Goal: Communication & Community: Ask a question

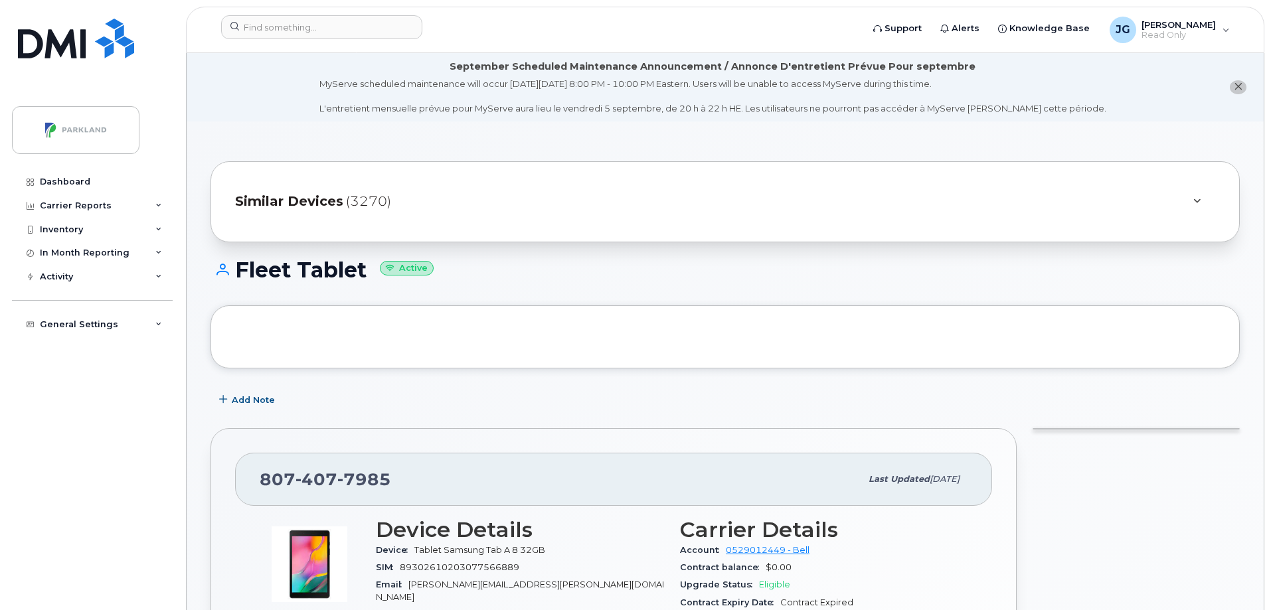
scroll to position [312, 0]
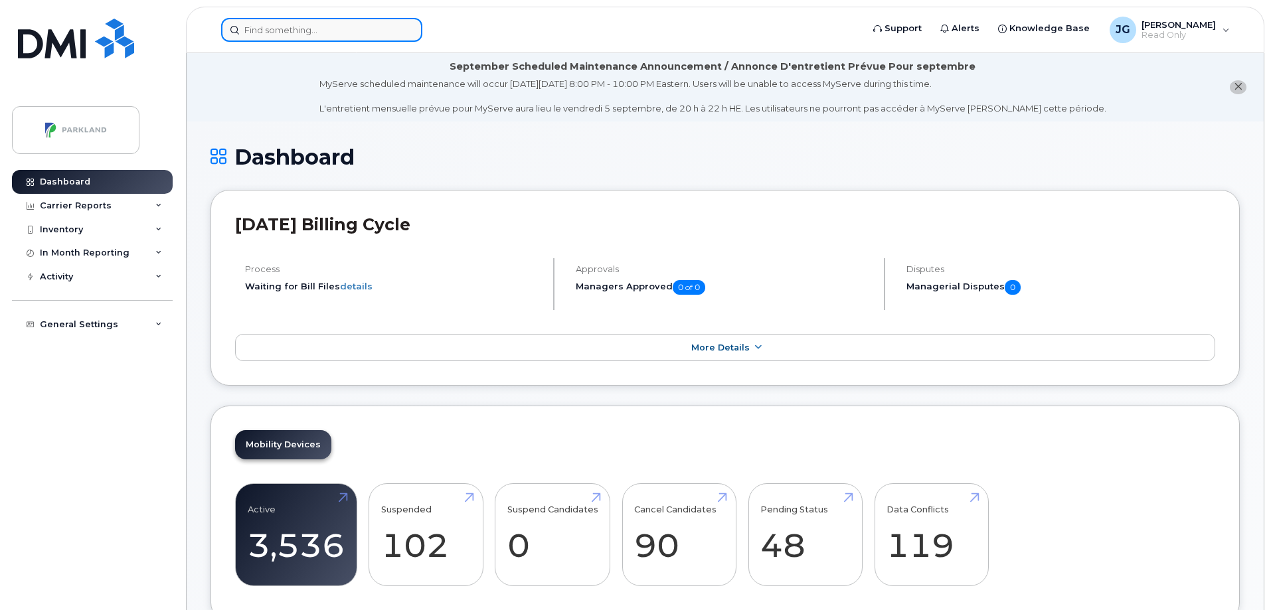
click at [296, 38] on input at bounding box center [321, 30] width 201 height 24
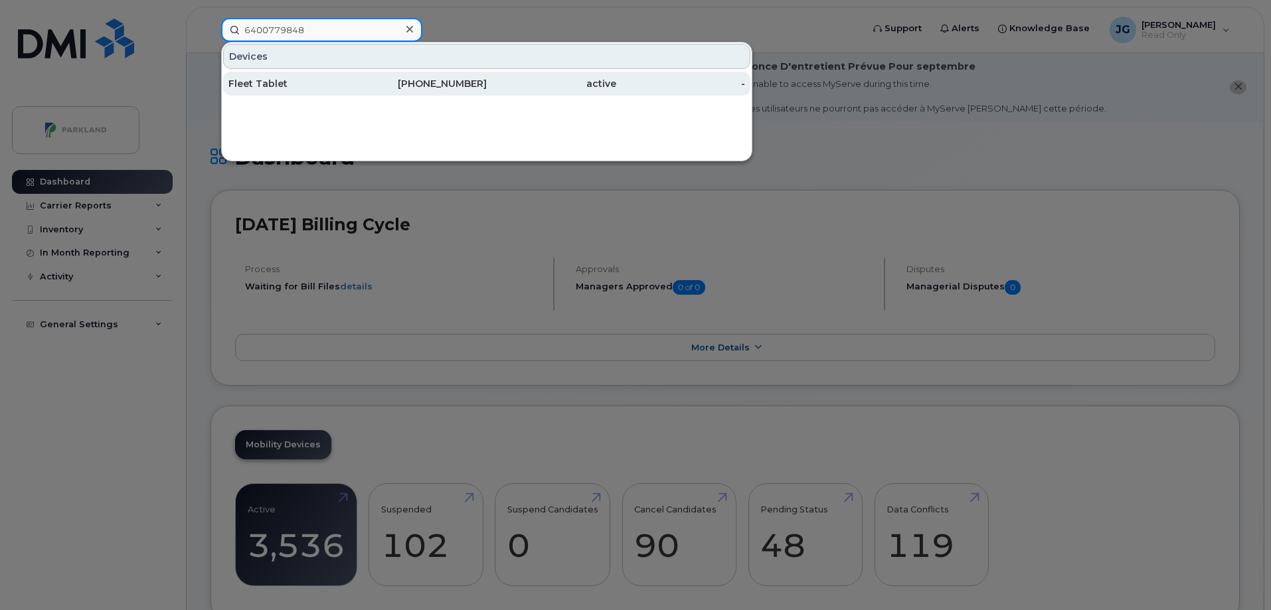
type input "6400779848"
click at [273, 88] on div "Fleet Tablet" at bounding box center [293, 83] width 130 height 13
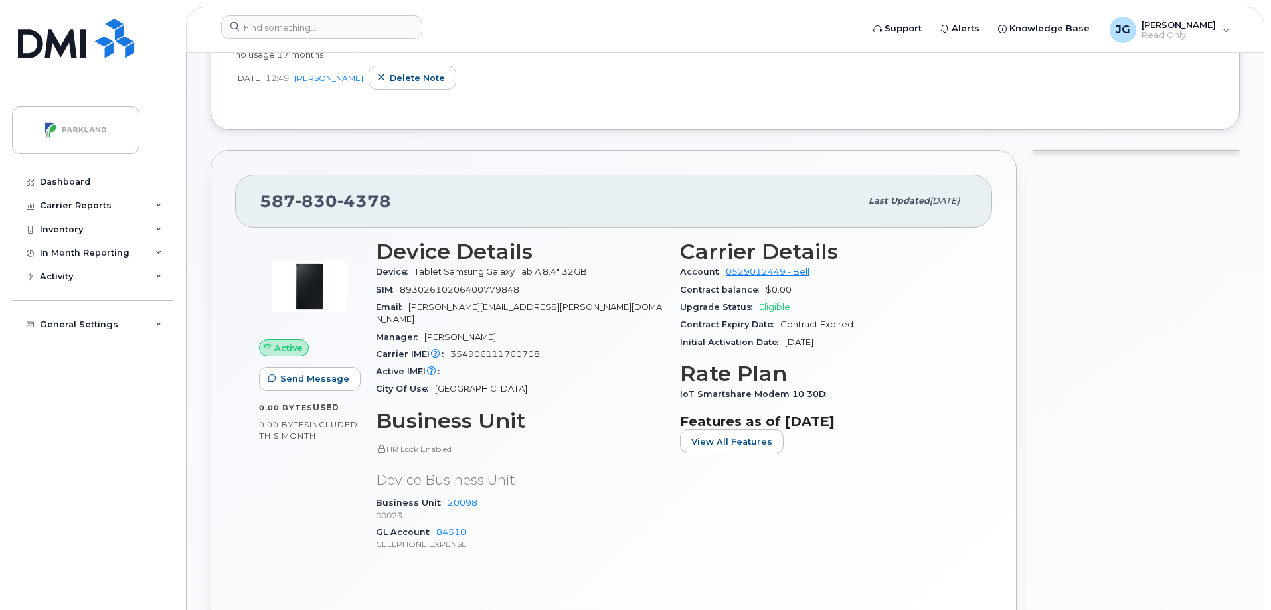
scroll to position [266, 0]
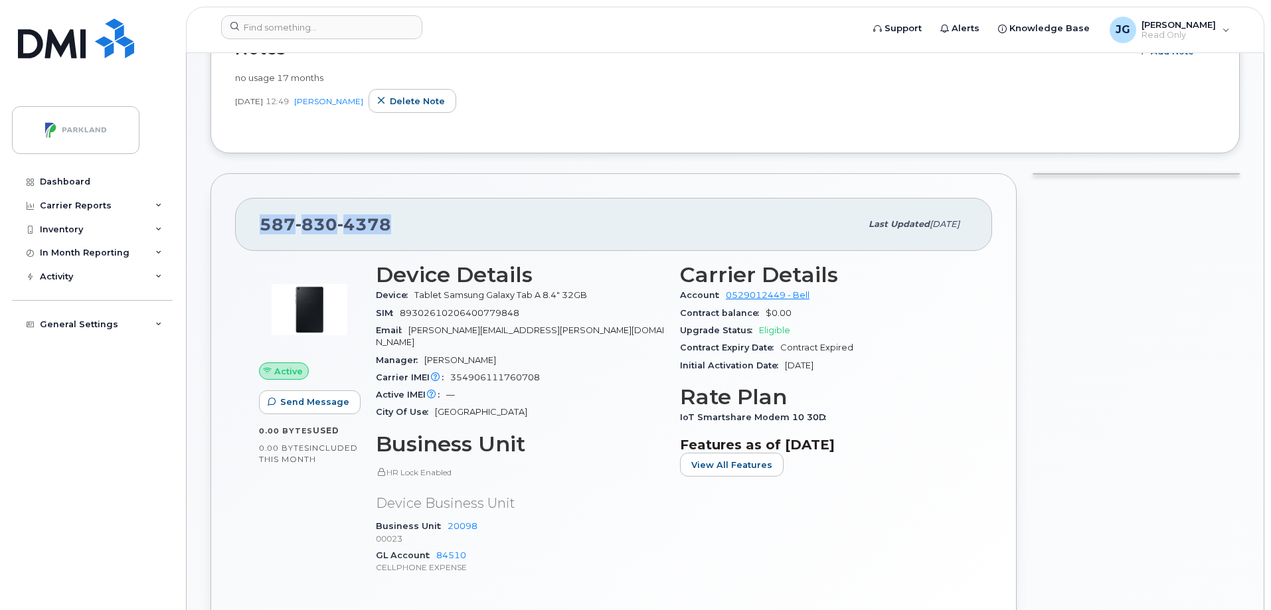
drag, startPoint x: 399, startPoint y: 228, endPoint x: 254, endPoint y: 222, distance: 144.9
click at [254, 222] on div "587 830 4378 Last updated Dec 07, 2024" at bounding box center [613, 224] width 757 height 53
copy span "587 830 4378"
click at [311, 399] on span "Send Message" at bounding box center [314, 402] width 69 height 13
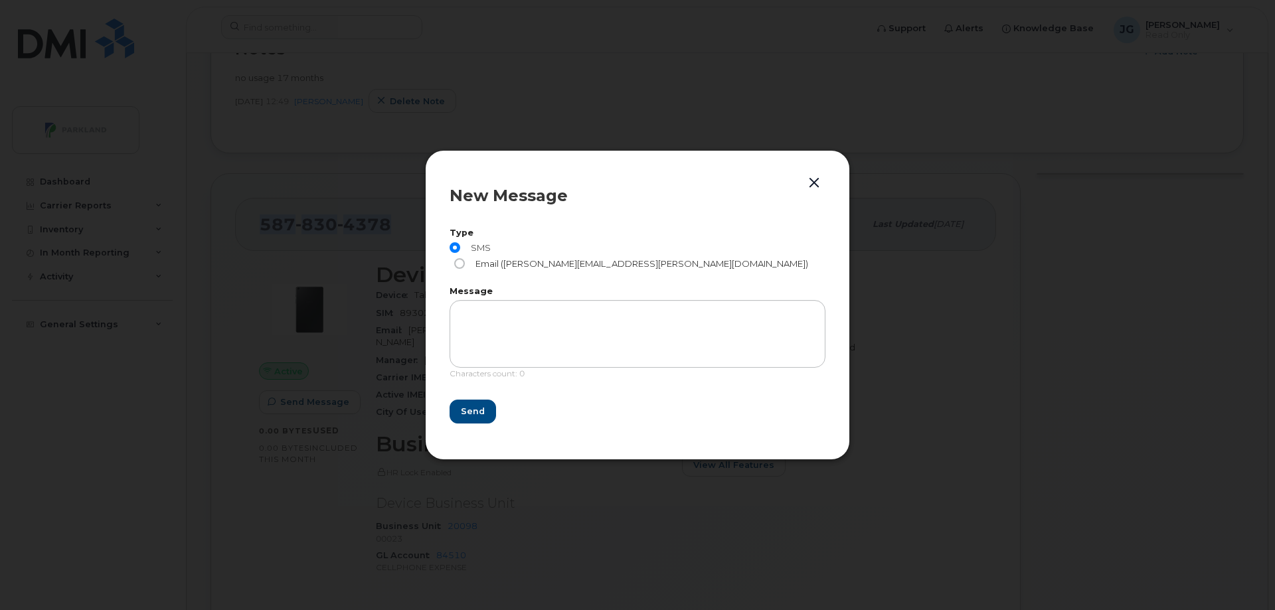
click at [465, 258] on input "Email (Derrick.Wildi@parkland.ca)" at bounding box center [459, 263] width 11 height 11
radio input "true"
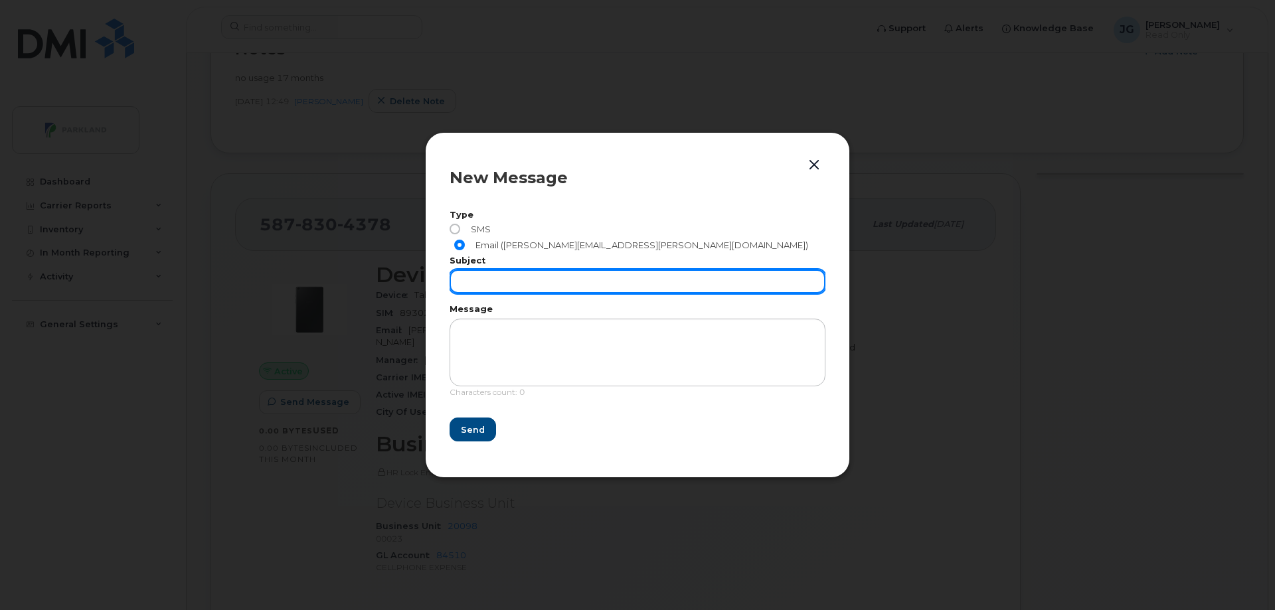
click at [512, 275] on input "text" at bounding box center [638, 282] width 376 height 24
type input "Cancel sim"
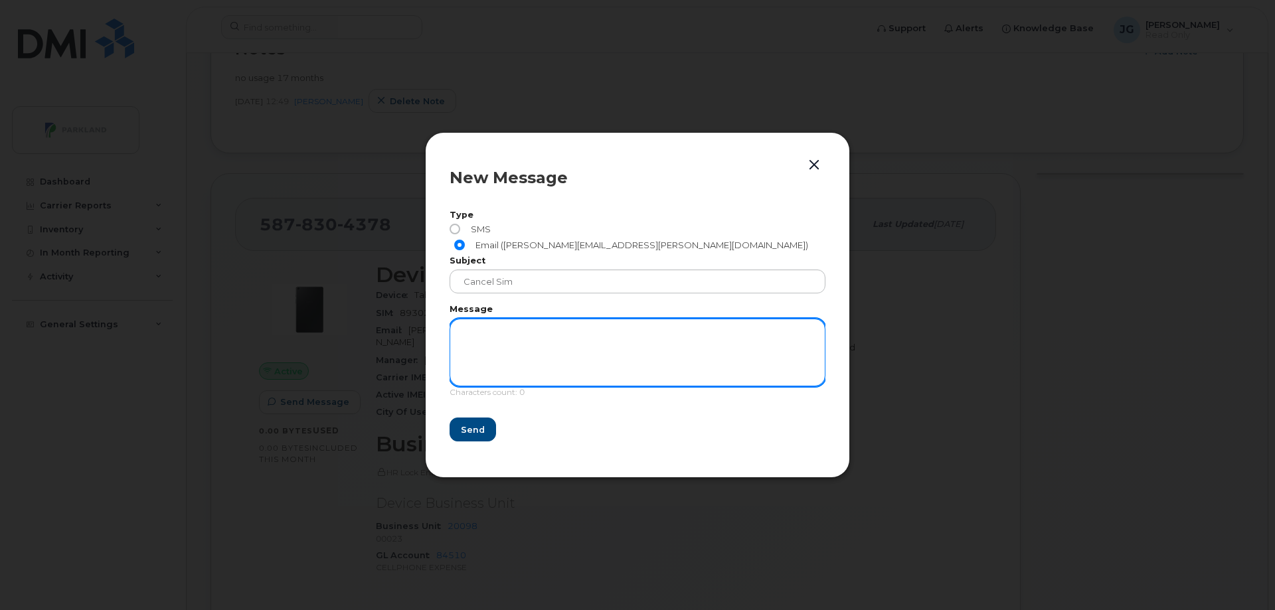
click at [496, 326] on textarea at bounding box center [638, 353] width 376 height 68
paste textarea "5878304378"
click at [487, 350] on textarea "Phone # 5878304378" at bounding box center [638, 353] width 376 height 68
click at [568, 320] on textarea "Phone # 5878304378" at bounding box center [638, 353] width 376 height 68
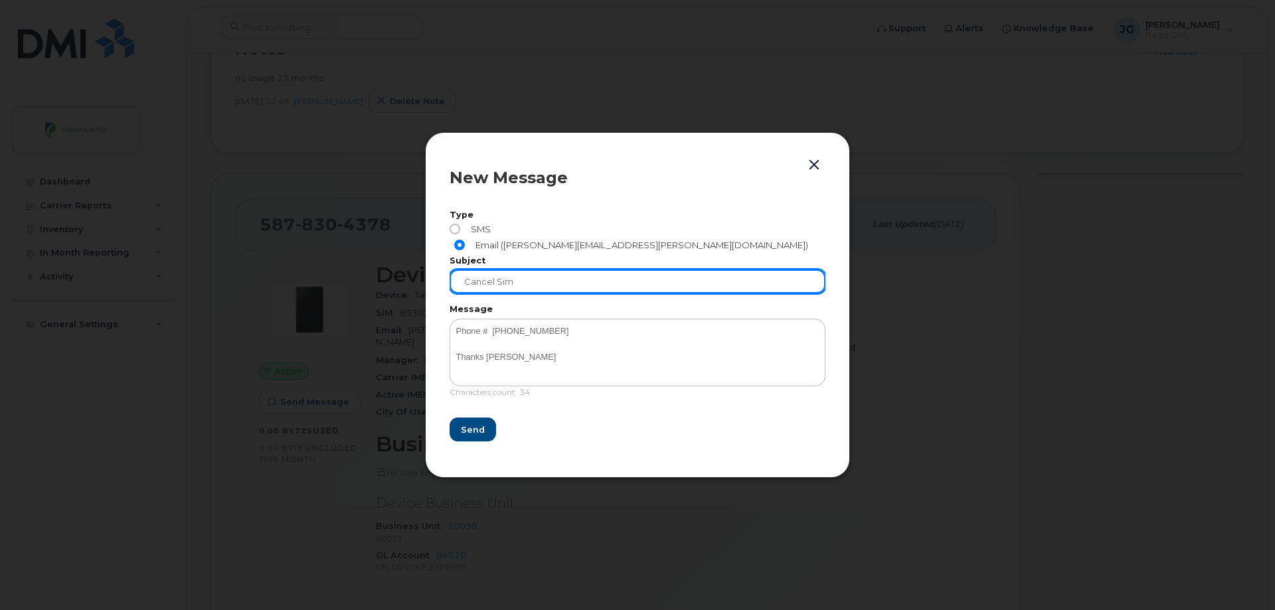
click at [543, 276] on input "Cancel sim" at bounding box center [638, 282] width 376 height 24
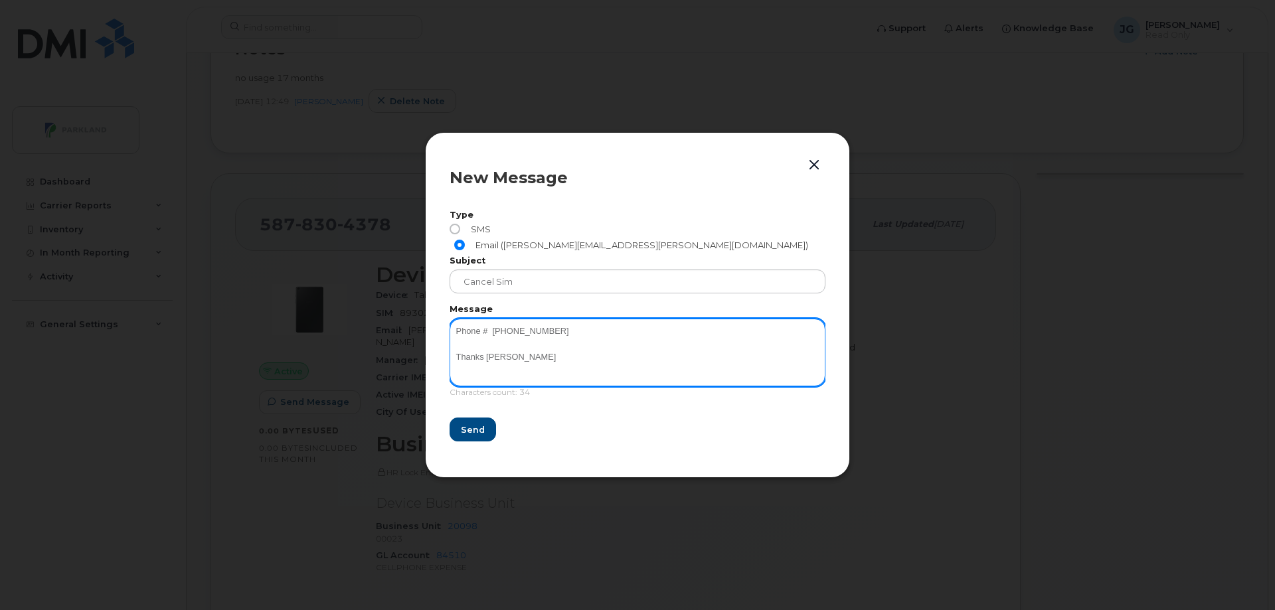
click at [568, 341] on textarea "Phone # 5878304378 Thanks John" at bounding box center [638, 353] width 376 height 68
click at [564, 326] on textarea "Phone # 5878304378 Thanks John" at bounding box center [638, 353] width 376 height 68
type textarea "Phone # 5878304378 Thanks John"
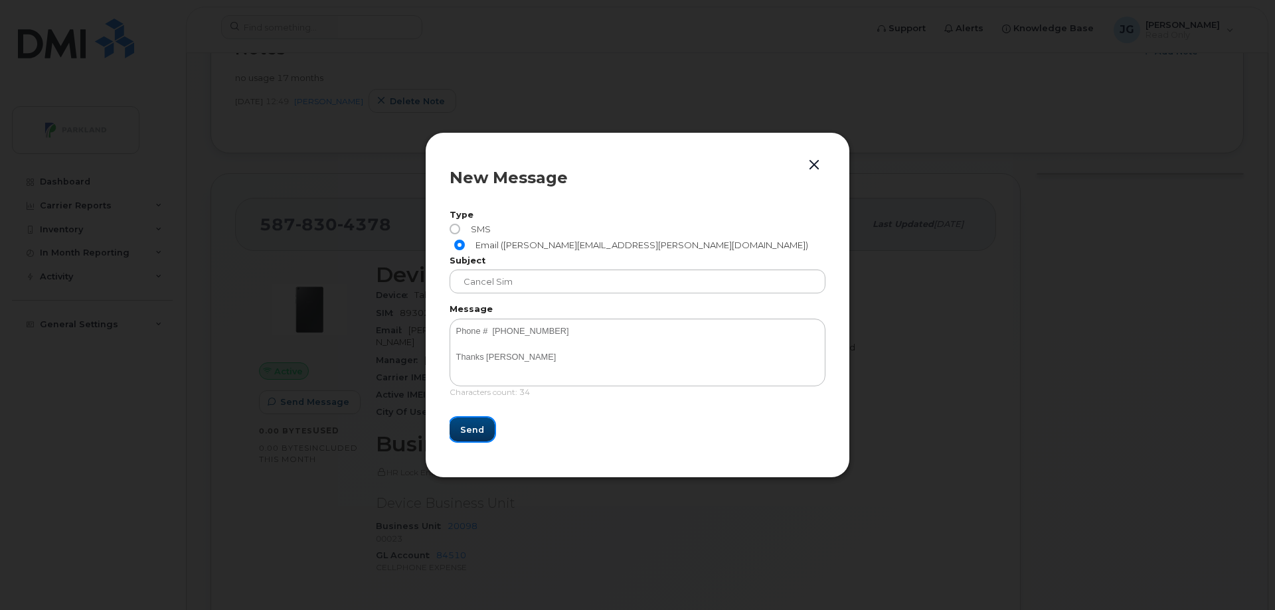
click at [473, 424] on span "Send" at bounding box center [472, 430] width 24 height 13
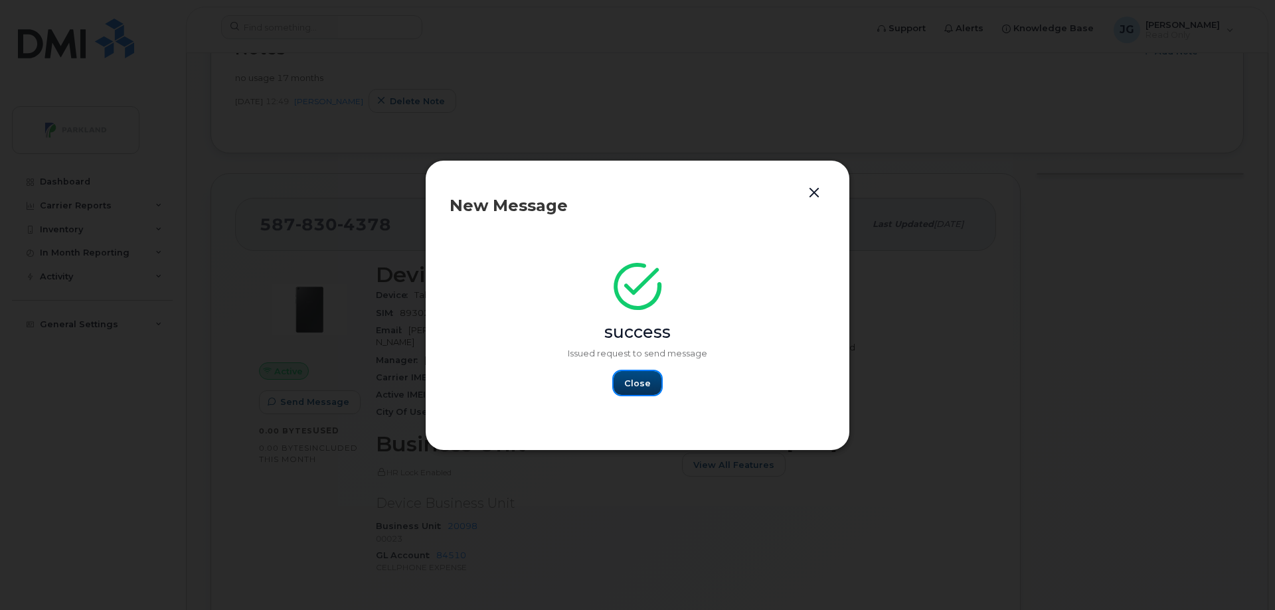
click at [632, 379] on span "Close" at bounding box center [637, 383] width 27 height 13
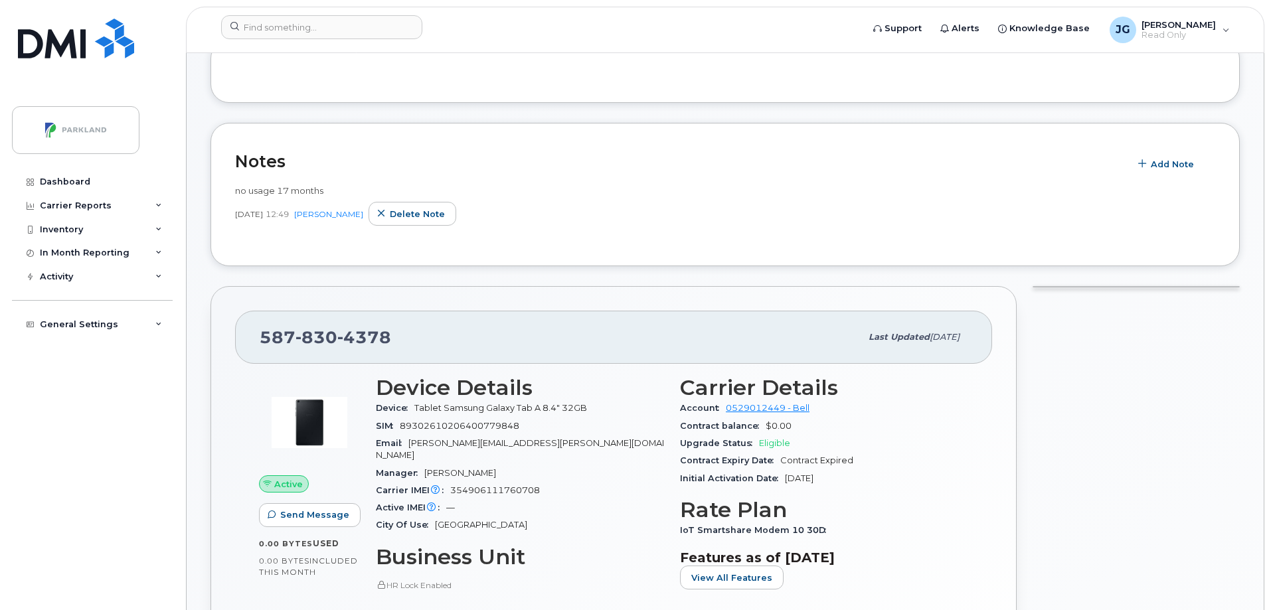
scroll to position [379, 0]
